Goal: Information Seeking & Learning: Learn about a topic

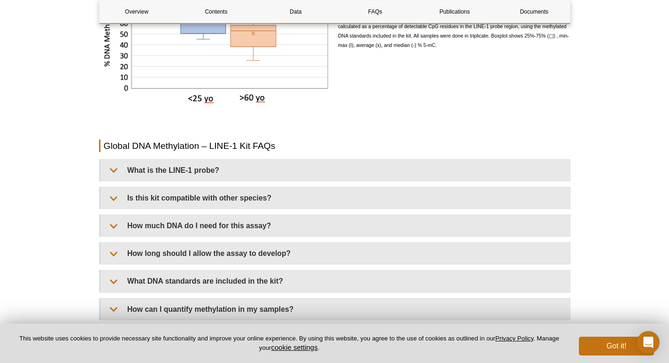
scroll to position [1254, 0]
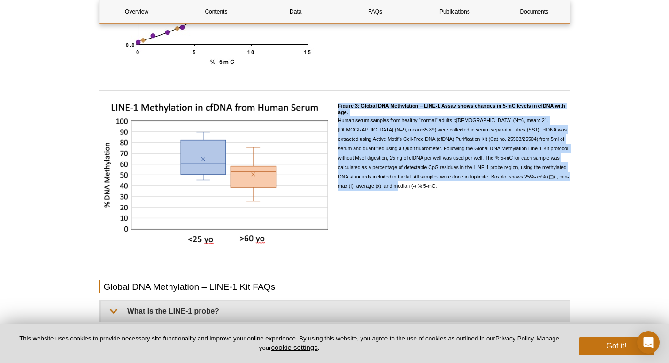
drag, startPoint x: 338, startPoint y: 105, endPoint x: 392, endPoint y: 198, distance: 107.3
click at [392, 198] on div "Figure 3: Global DNA Methylation – LINE-1 Assay shows changes in 5-mC levels in…" at bounding box center [454, 176] width 233 height 155
copy div "Figure 3: Global DNA Methylation – LINE-1 Assay shows changes in 5-mC levels in…"
click at [424, 211] on div "Figure 3: Global DNA Methylation – LINE-1 Assay shows changes in 5-mC levels in…" at bounding box center [454, 176] width 233 height 155
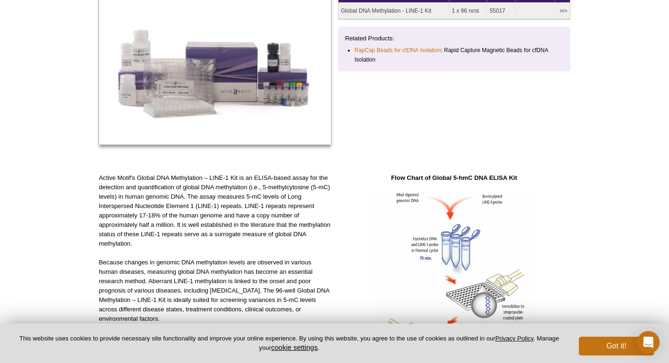
scroll to position [0, 0]
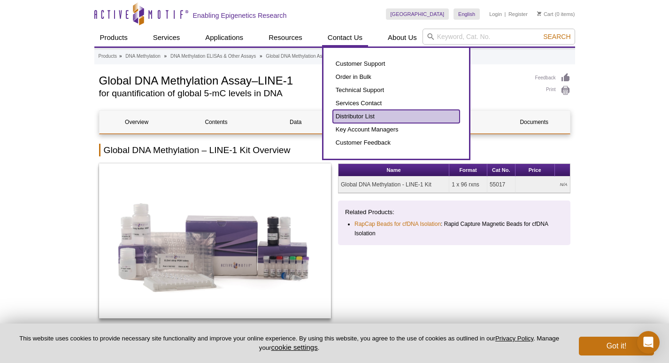
click at [347, 114] on link "Distributor List" at bounding box center [396, 116] width 127 height 13
click at [347, 112] on link "Distributor List" at bounding box center [396, 116] width 127 height 13
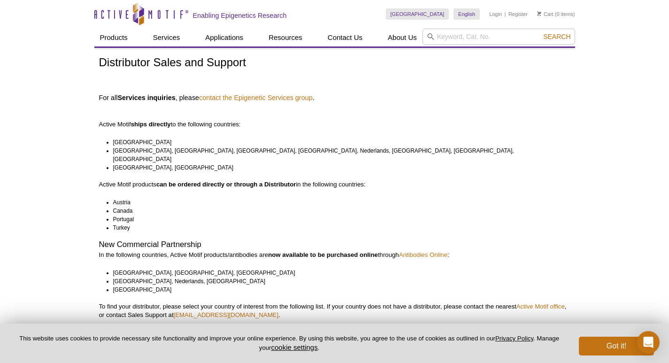
scroll to position [47, 0]
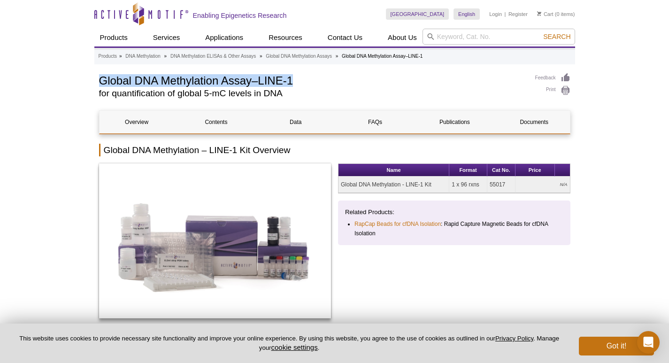
drag, startPoint x: 101, startPoint y: 79, endPoint x: 295, endPoint y: 69, distance: 193.3
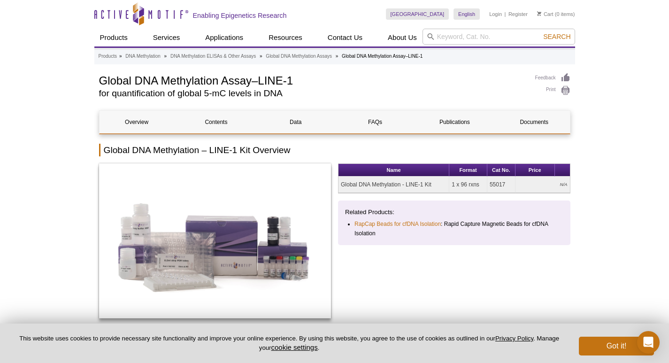
click at [360, 184] on td "Global DNA Methylation - LINE-1 Kit" at bounding box center [394, 185] width 111 height 16
drag, startPoint x: 340, startPoint y: 185, endPoint x: 437, endPoint y: 187, distance: 97.3
click at [437, 187] on td "Global DNA Methylation - LINE-1 Kit" at bounding box center [394, 185] width 111 height 16
copy td "Global DNA Methylation - LINE-1 Kit"
